Goal: Information Seeking & Learning: Learn about a topic

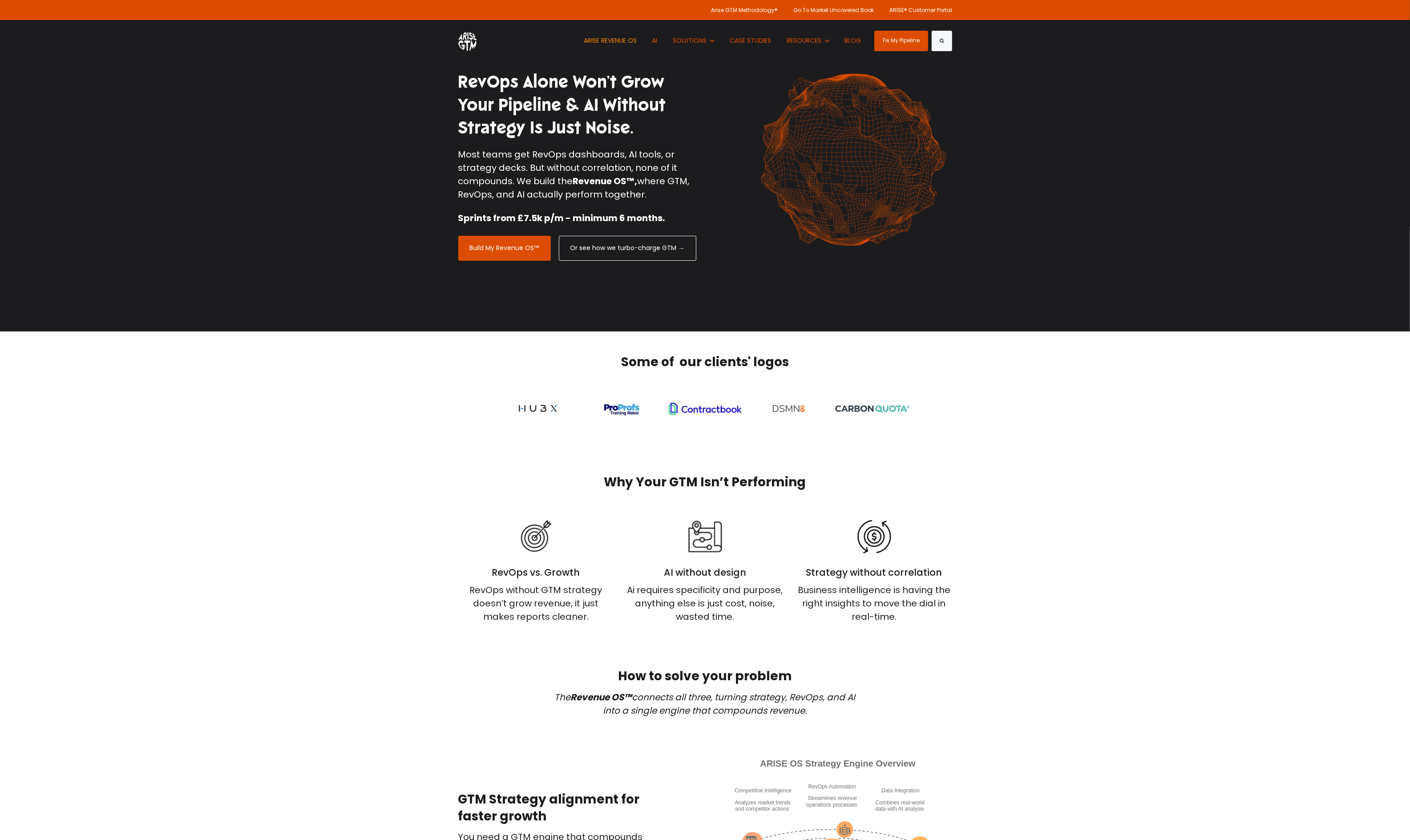
click at [612, 41] on link "ARISE REVENUE OS" at bounding box center [610, 40] width 66 height 41
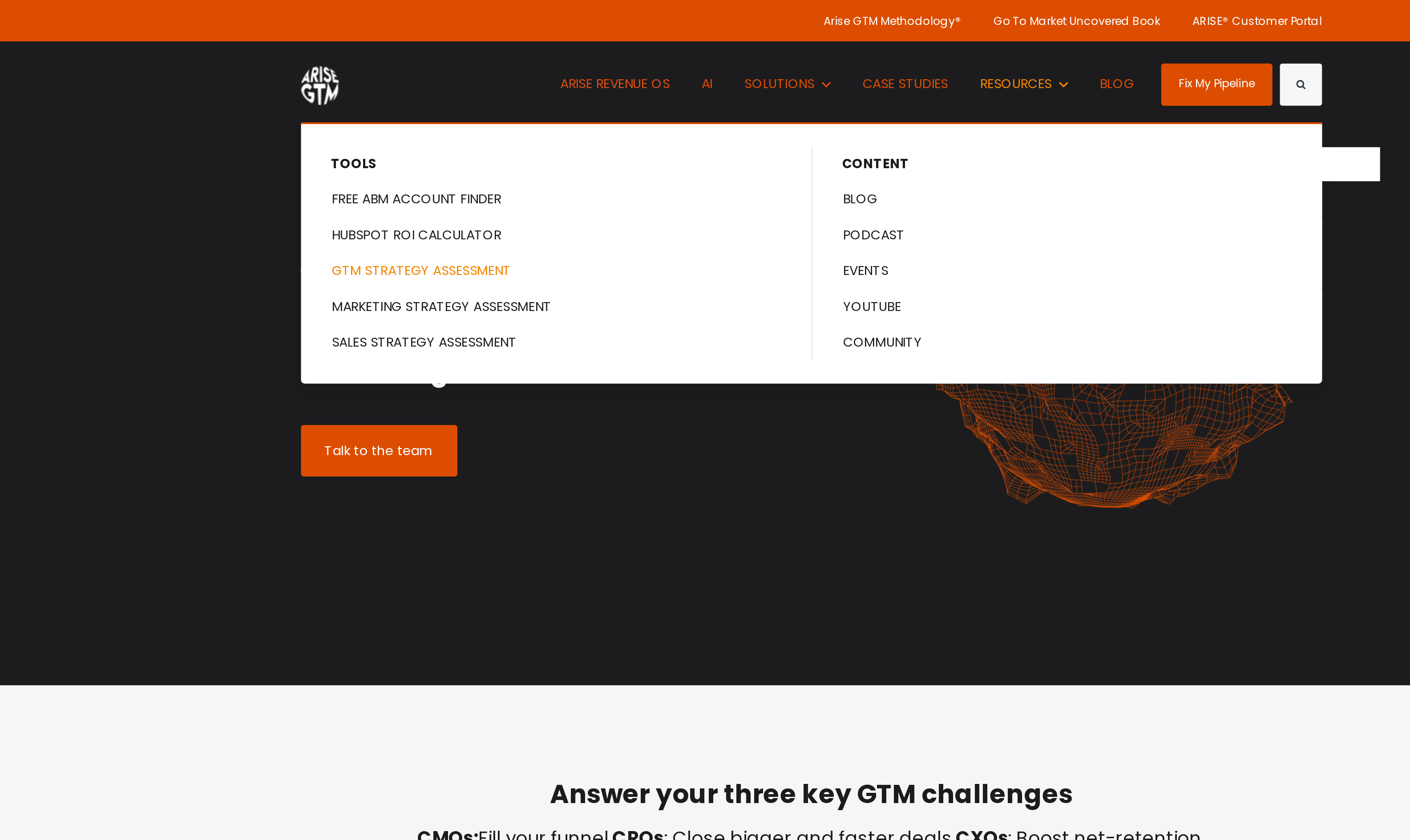
click at [523, 130] on link "GTM STRATEGY ASSESSMENT" at bounding box center [582, 131] width 246 height 17
